Goal: Task Accomplishment & Management: Use online tool/utility

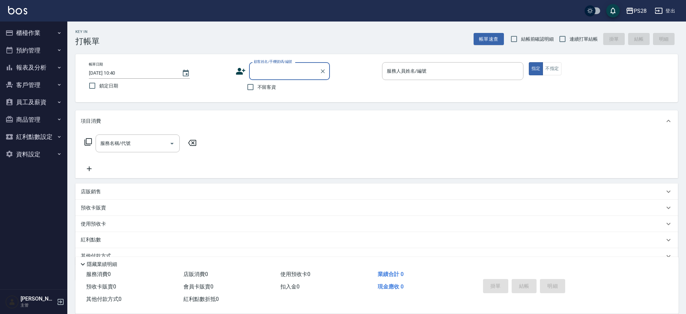
scroll to position [4, 0]
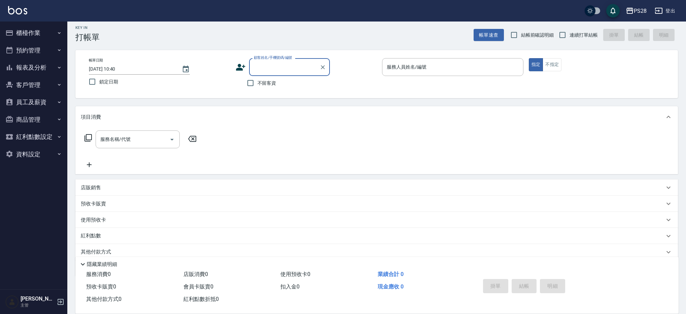
click at [35, 30] on button "櫃檯作業" at bounding box center [34, 32] width 62 height 17
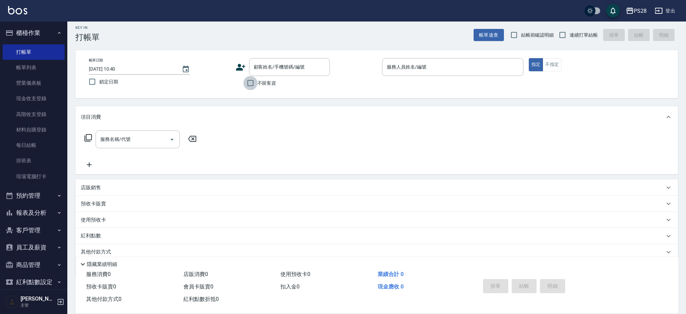
click at [243, 85] on input "不留客資" at bounding box center [250, 83] width 14 height 14
checkbox input "true"
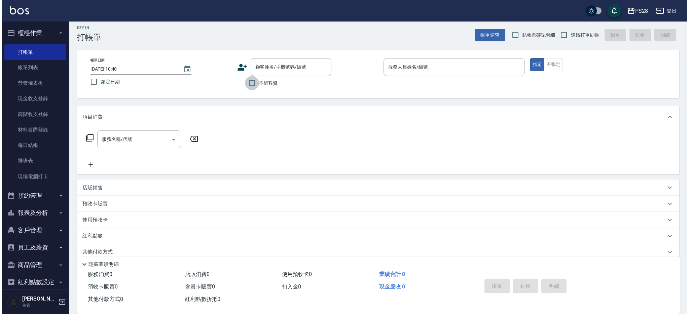
scroll to position [0, 0]
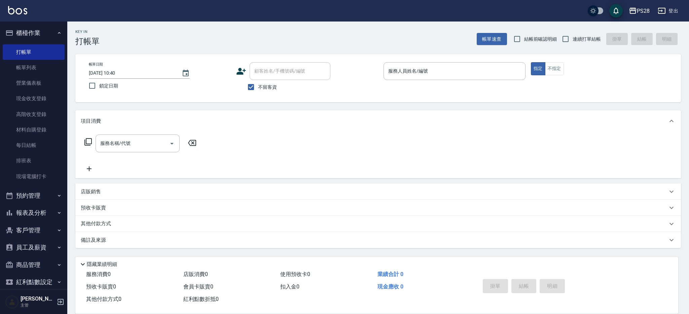
click at [599, 40] on span "連續打單結帳" at bounding box center [587, 39] width 28 height 7
click at [573, 40] on input "連續打單結帳" at bounding box center [565, 39] width 14 height 14
checkbox input "true"
click at [440, 75] on input "服務人員姓名/編號" at bounding box center [455, 71] width 136 height 12
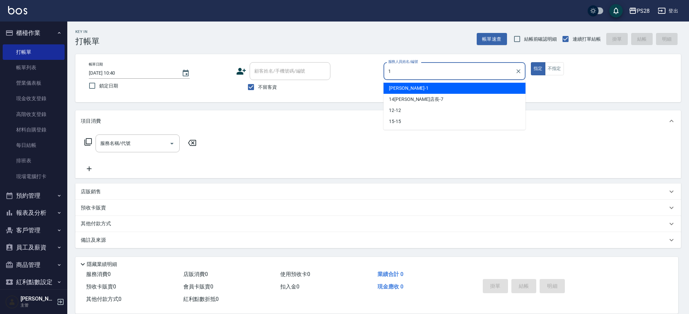
type input "[PERSON_NAME]-1"
type button "true"
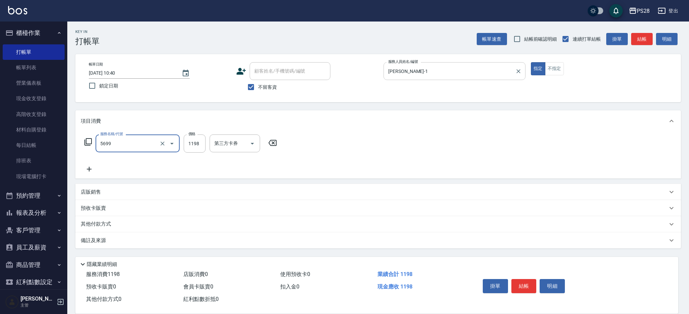
type input "水沁涼套餐(5699)"
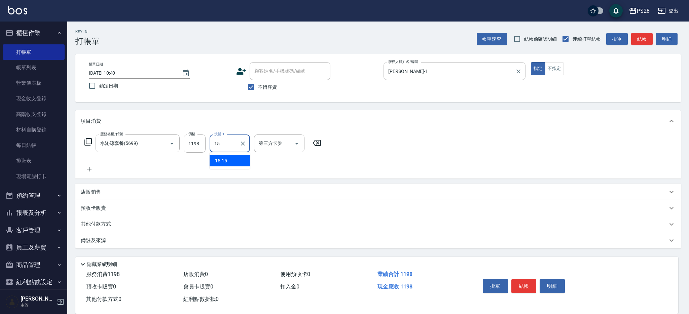
type input "15-15"
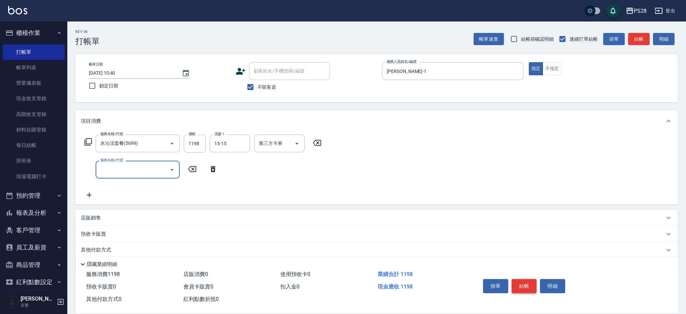
click at [519, 279] on button "結帳" at bounding box center [523, 286] width 25 height 14
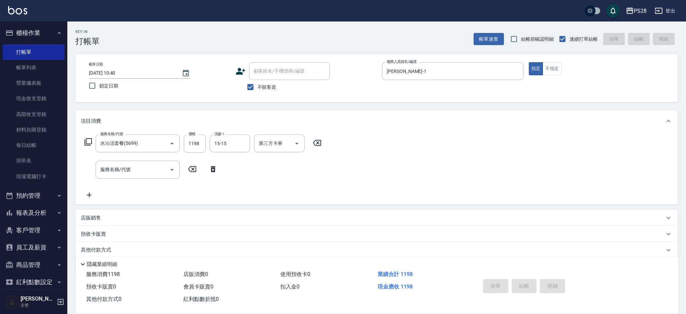
type input "[DATE] 11:47"
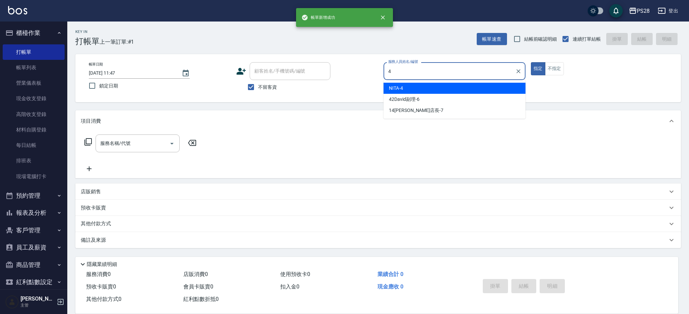
type input "NITA-4"
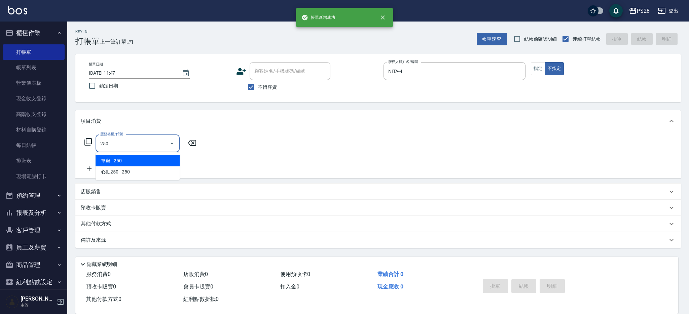
type input "單剪(250)"
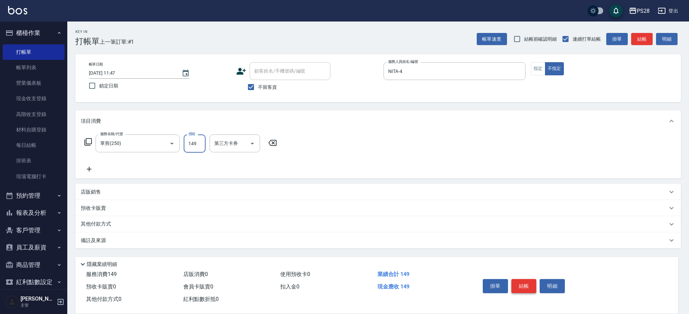
type input "149"
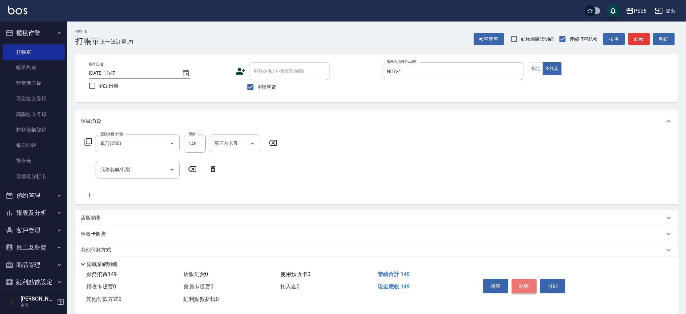
click at [527, 284] on button "結帳" at bounding box center [523, 286] width 25 height 14
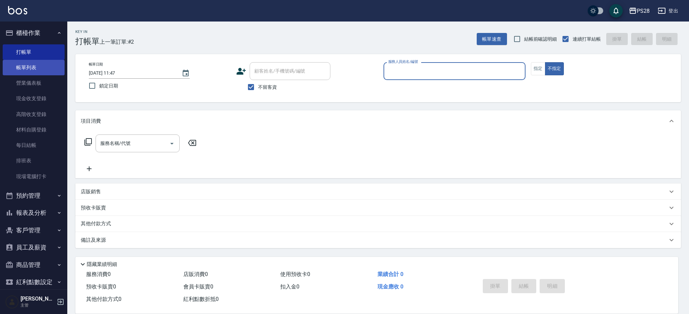
click at [29, 72] on link "帳單列表" at bounding box center [34, 67] width 62 height 15
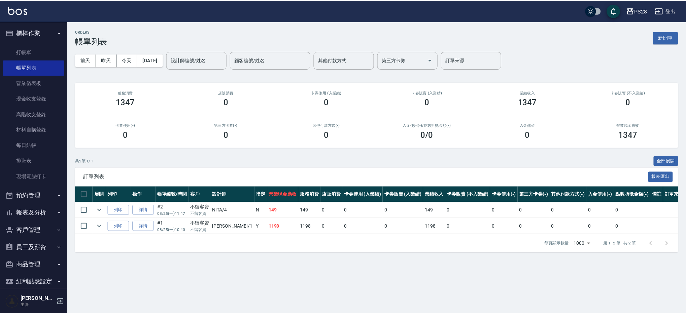
scroll to position [27, 0]
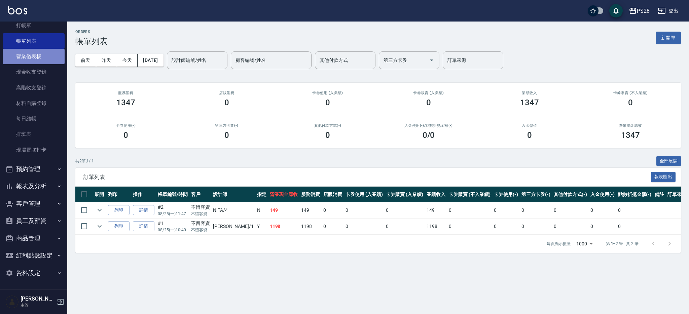
click at [48, 59] on link "營業儀表板" at bounding box center [34, 56] width 62 height 15
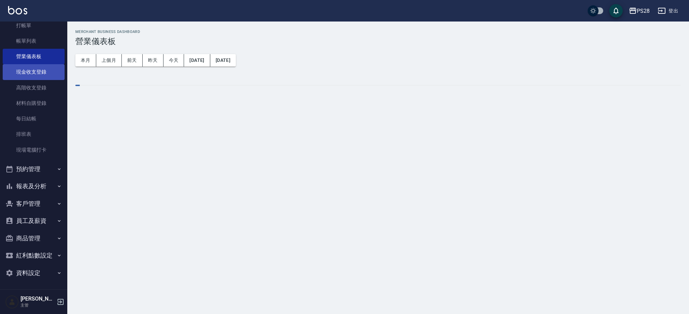
click at [44, 73] on link "現金收支登錄" at bounding box center [34, 71] width 62 height 15
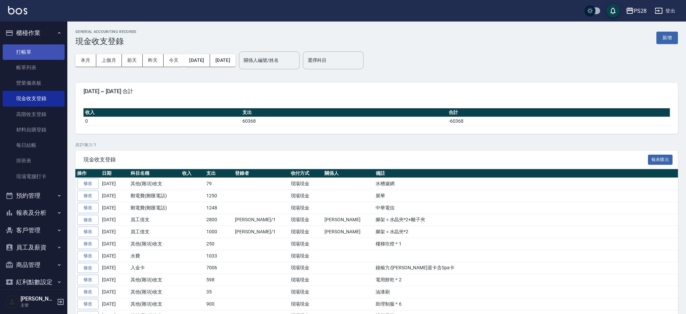
click at [34, 51] on link "打帳單" at bounding box center [34, 51] width 62 height 15
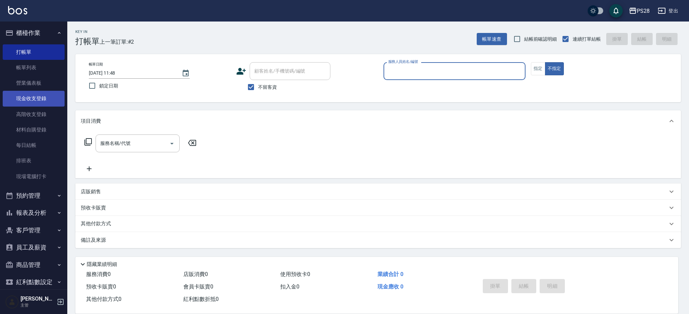
click at [40, 96] on link "現金收支登錄" at bounding box center [34, 98] width 62 height 15
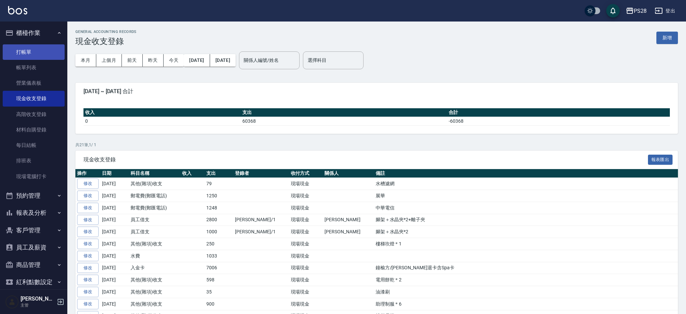
click at [40, 50] on link "打帳單" at bounding box center [34, 51] width 62 height 15
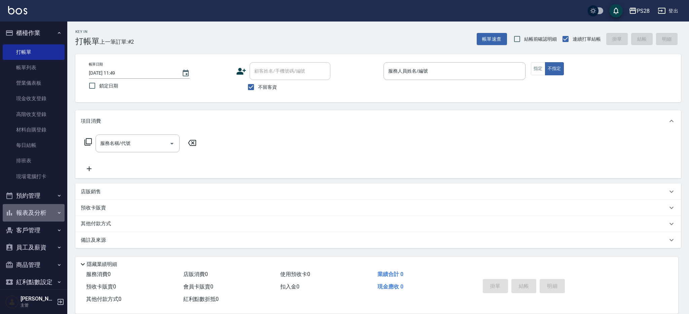
click at [48, 214] on button "報表及分析" at bounding box center [34, 212] width 62 height 17
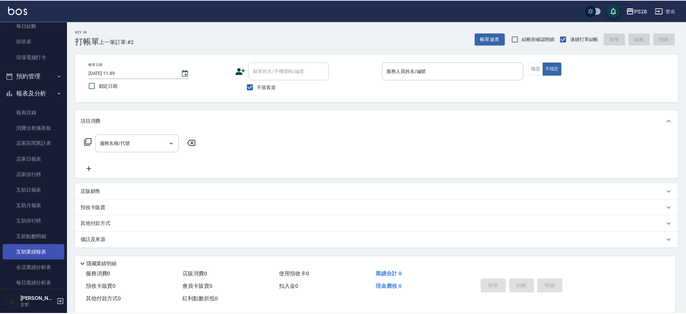
scroll to position [121, 0]
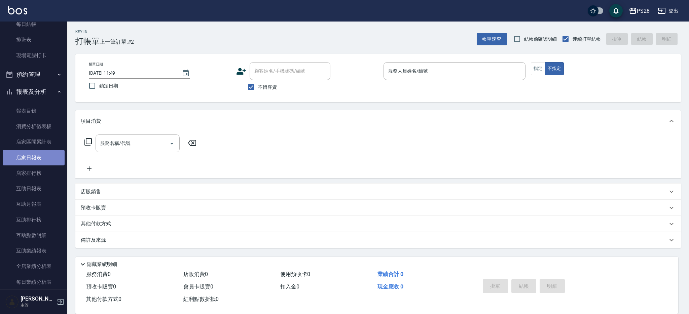
click at [34, 150] on link "店家日報表" at bounding box center [34, 157] width 62 height 15
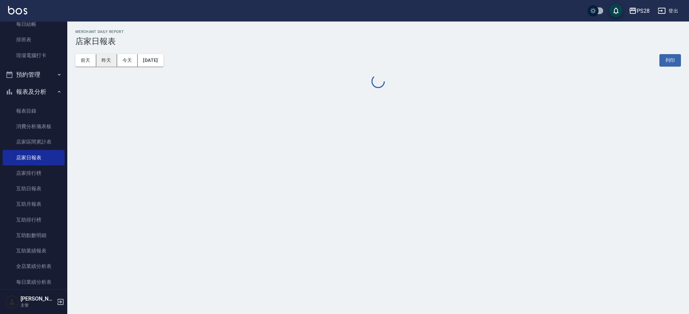
click at [103, 64] on button "昨天" at bounding box center [106, 60] width 21 height 12
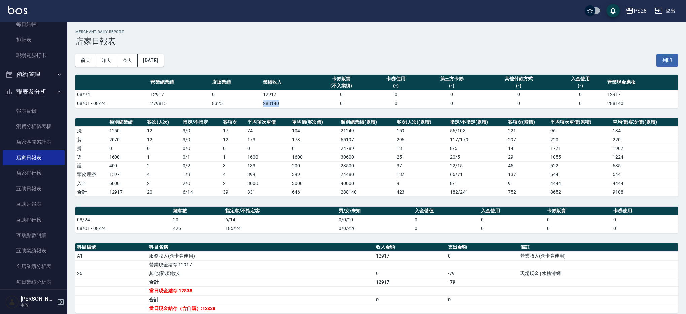
drag, startPoint x: 265, startPoint y: 102, endPoint x: 284, endPoint y: 101, distance: 19.2
click at [284, 101] on tr "08/01 - 08/24 279815 8325 288140 0 0 0 0 0 288140" at bounding box center [376, 103] width 602 height 9
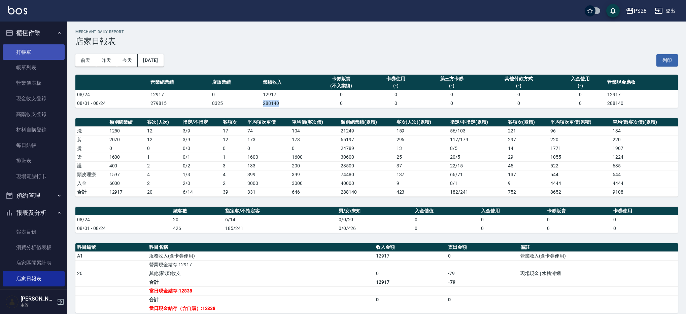
click at [32, 50] on link "打帳單" at bounding box center [34, 51] width 62 height 15
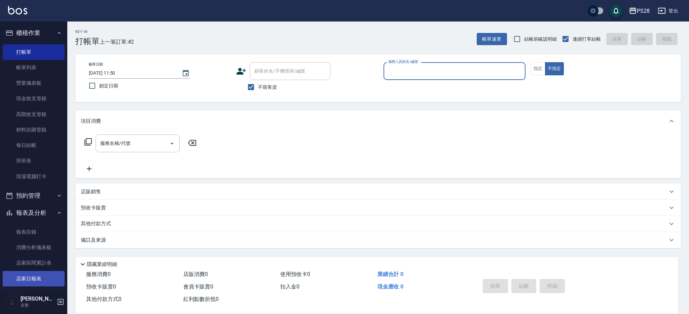
click at [27, 277] on link "店家日報表" at bounding box center [34, 278] width 62 height 15
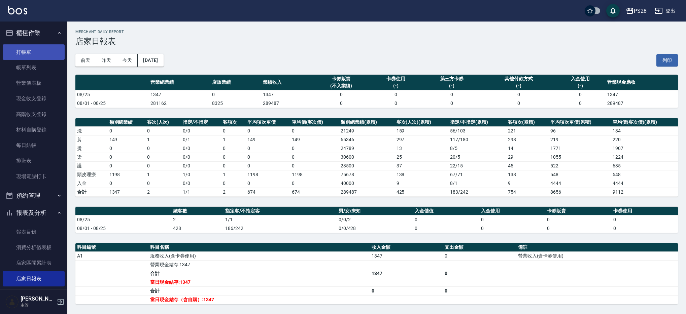
click at [17, 50] on link "打帳單" at bounding box center [34, 51] width 62 height 15
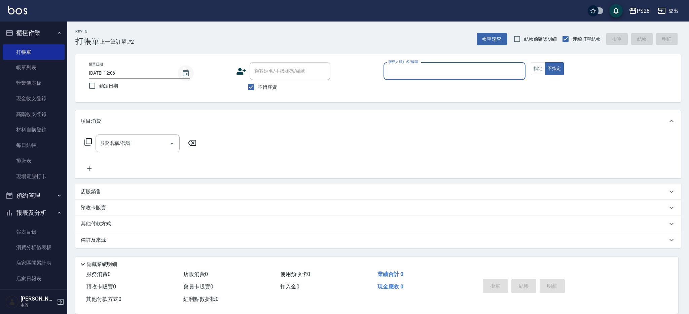
click at [185, 71] on icon "Choose date, selected date is 2025-08-25" at bounding box center [186, 73] width 6 height 7
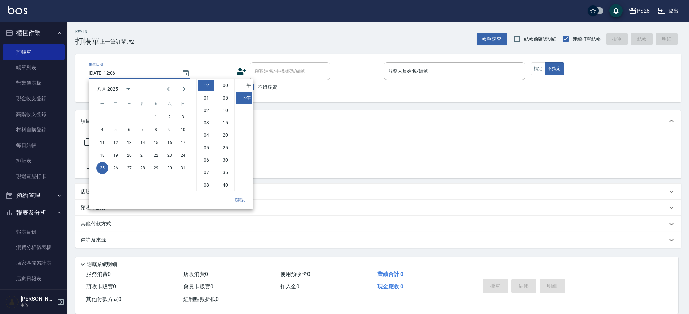
click at [209, 28] on div "Key In 打帳單 上一筆訂單:#2 帳單速查 結帳前確認明細 連續打單結帳 掛單 結帳 明細" at bounding box center [374, 34] width 614 height 25
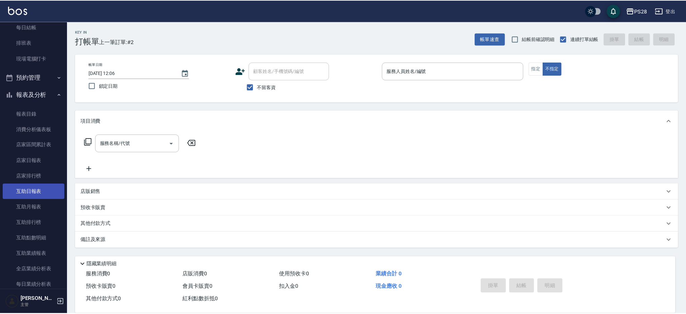
scroll to position [121, 0]
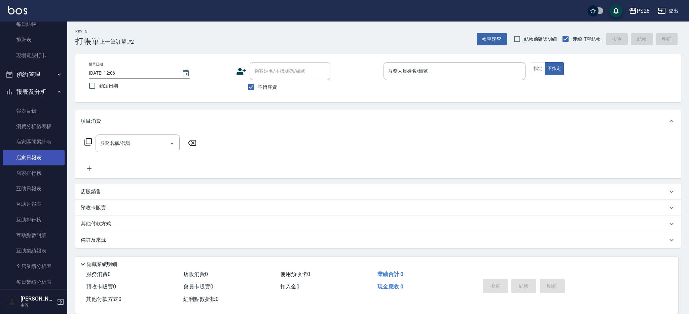
click at [42, 156] on link "店家日報表" at bounding box center [34, 157] width 62 height 15
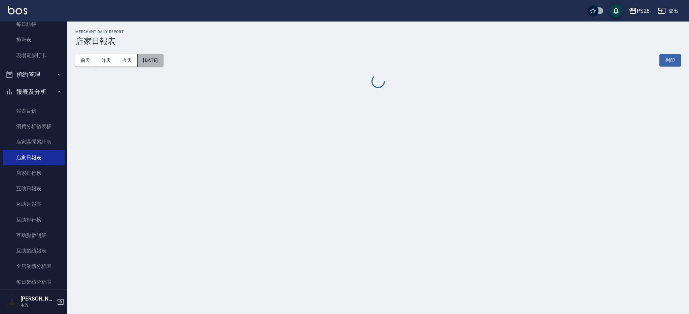
click at [151, 57] on button "[DATE]" at bounding box center [151, 60] width 26 height 12
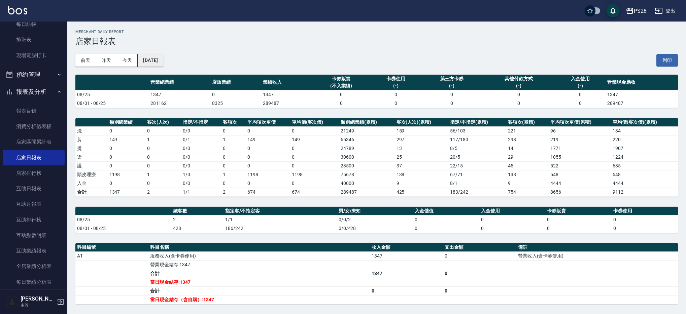
click at [151, 58] on button "[DATE]" at bounding box center [151, 60] width 26 height 12
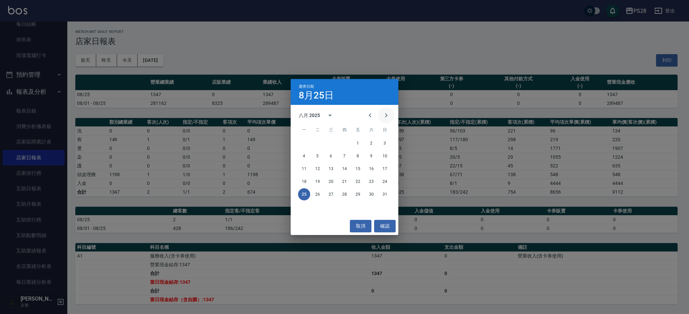
click at [389, 118] on icon "Next month" at bounding box center [386, 115] width 8 height 8
click at [370, 117] on icon "Previous month" at bounding box center [370, 115] width 2 height 4
click at [494, 146] on div "選擇日期 8月25日 八月 2025 一 二 三 四 五 六 日 1 2 3 4 5 6 7 8 9 10 11 12 13 14 15 16 17 18 1…" at bounding box center [344, 157] width 689 height 314
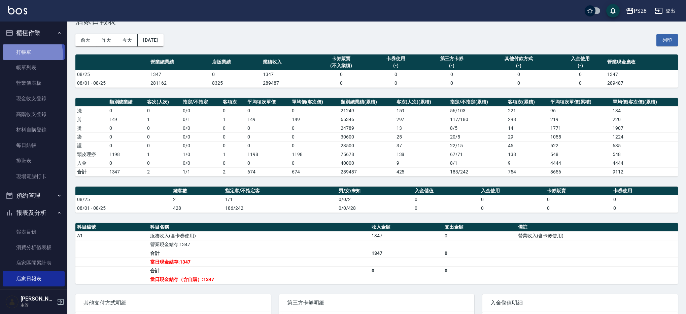
click at [26, 54] on link "打帳單" at bounding box center [34, 51] width 62 height 15
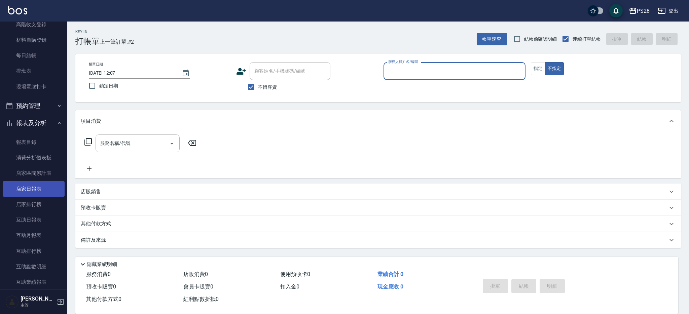
click at [38, 190] on link "店家日報表" at bounding box center [34, 188] width 62 height 15
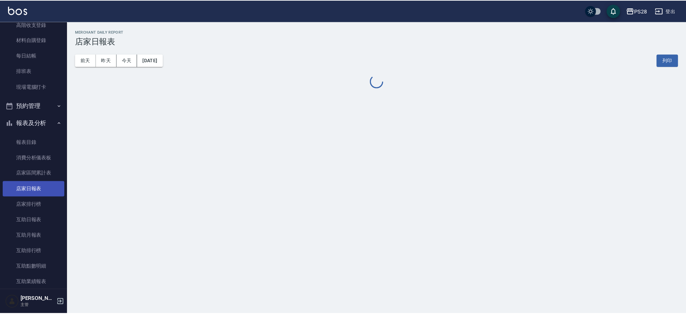
scroll to position [90, 0]
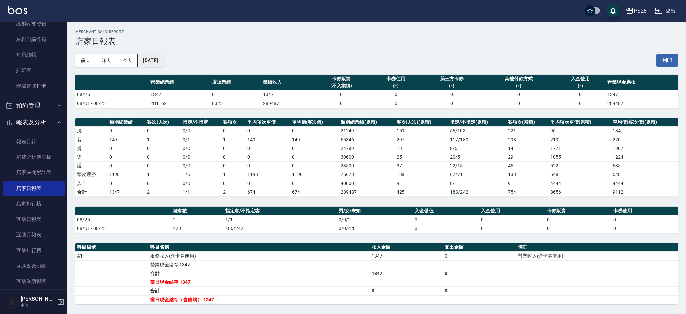
click at [163, 65] on button "[DATE]" at bounding box center [151, 60] width 26 height 12
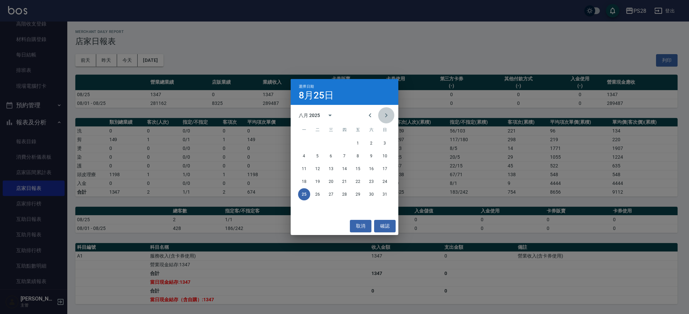
click at [384, 118] on icon "Next month" at bounding box center [386, 115] width 8 height 8
click at [371, 117] on icon "Previous month" at bounding box center [370, 115] width 8 height 8
drag, startPoint x: 291, startPoint y: 54, endPoint x: 287, endPoint y: 53, distance: 4.4
click at [291, 54] on div "選擇日期 8月25日 八月 2025 一 二 三 四 五 六 日 1 2 3 4 5 6 7 8 9 10 11 12 13 14 15 16 17 18 1…" at bounding box center [344, 157] width 689 height 314
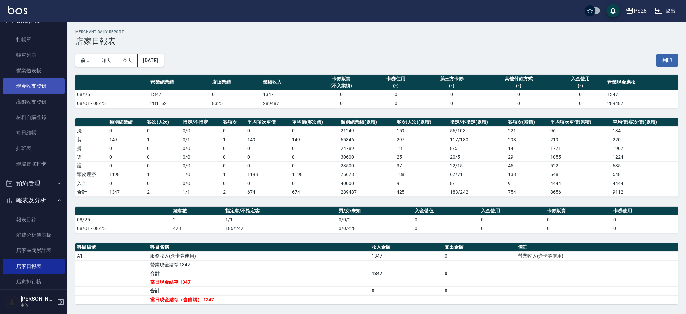
scroll to position [0, 0]
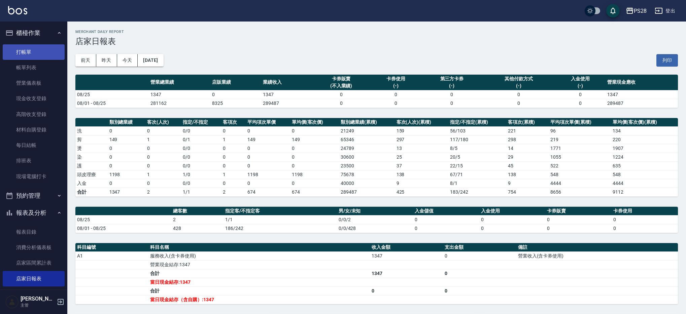
click at [39, 50] on link "打帳單" at bounding box center [34, 51] width 62 height 15
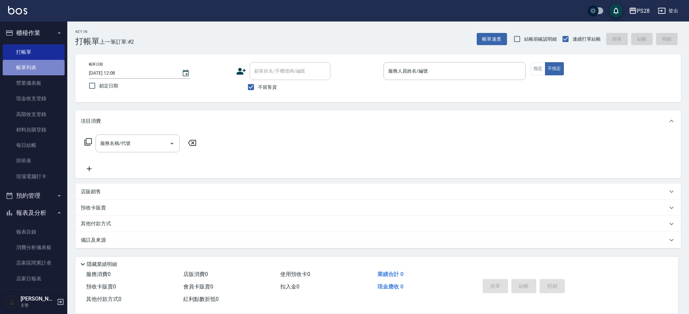
click at [42, 68] on link "帳單列表" at bounding box center [34, 67] width 62 height 15
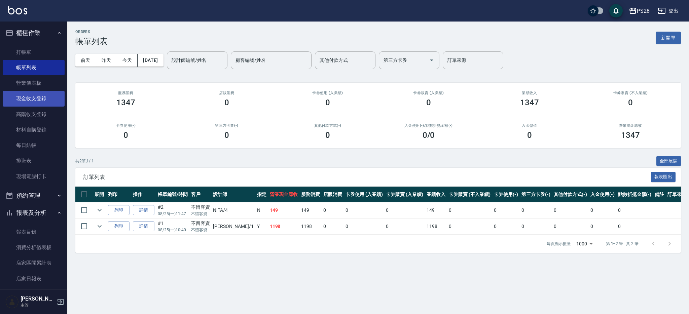
click at [42, 95] on link "現金收支登錄" at bounding box center [34, 98] width 62 height 15
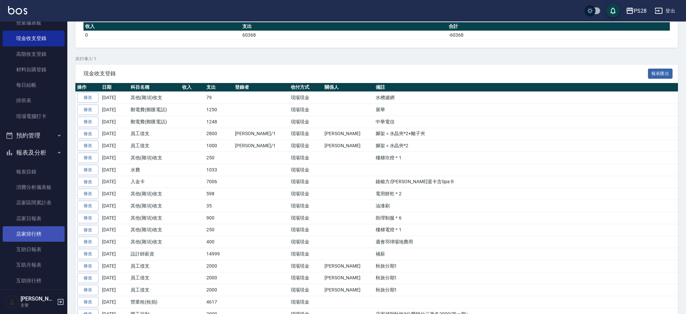
scroll to position [93, 0]
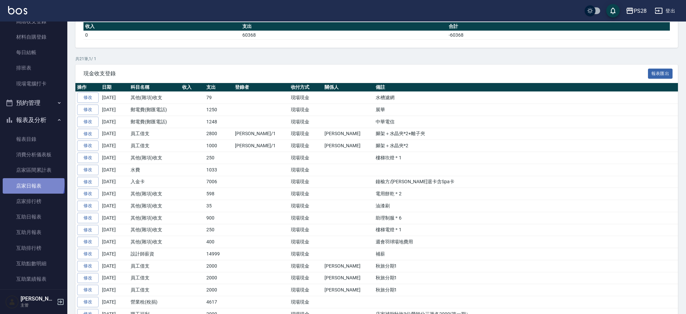
click at [33, 184] on link "店家日報表" at bounding box center [34, 185] width 62 height 15
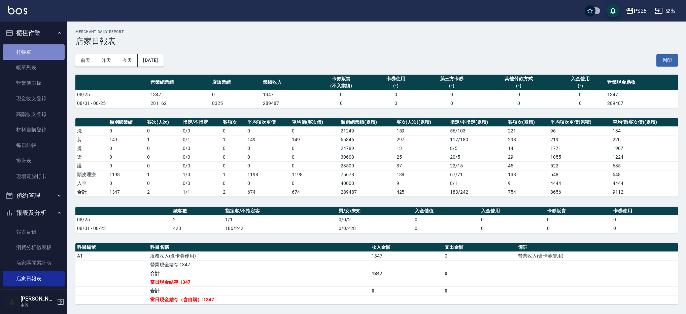
click at [34, 57] on link "打帳單" at bounding box center [34, 51] width 62 height 15
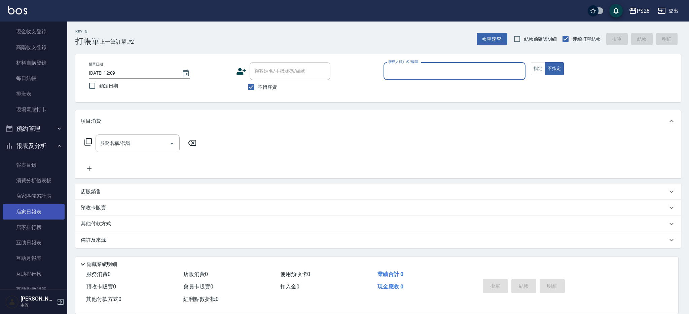
scroll to position [133, 0]
